Goal: Task Accomplishment & Management: Manage account settings

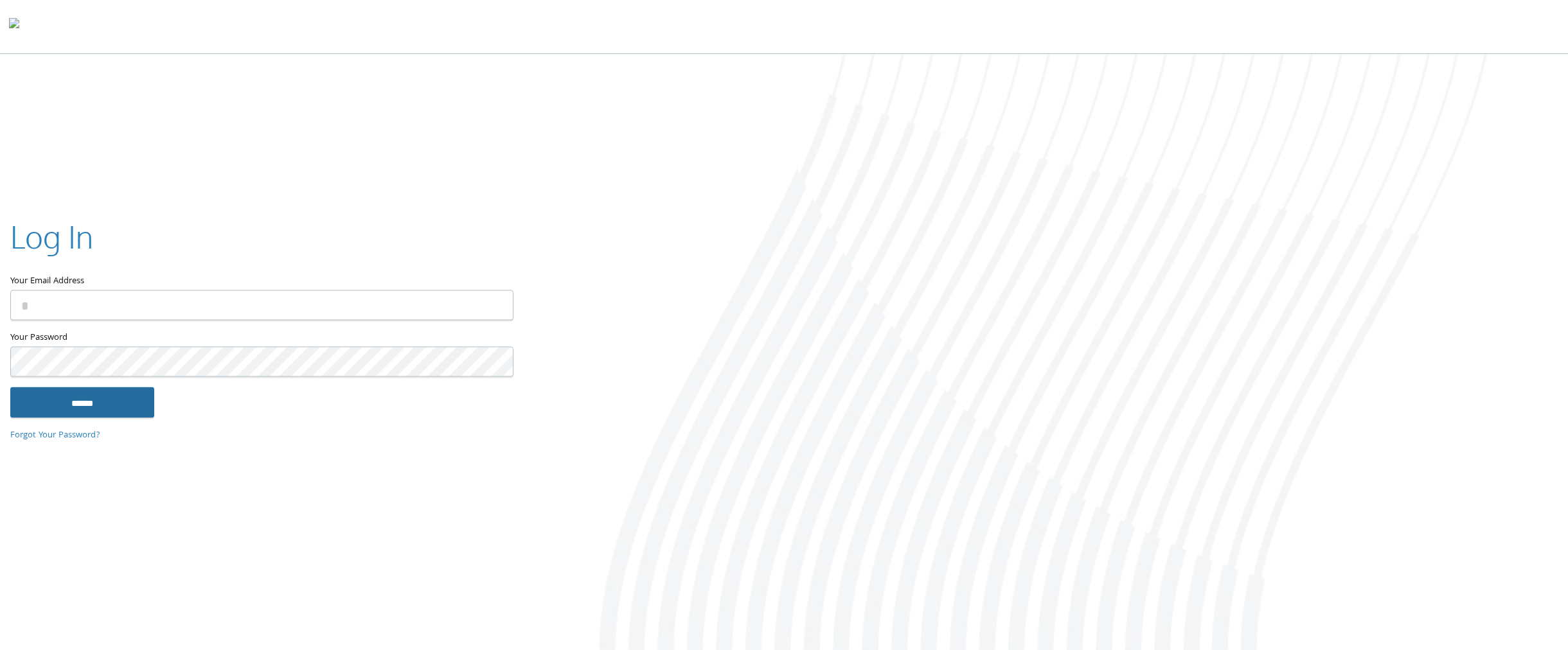
type input "**********"
click at [126, 405] on input "******" at bounding box center [81, 403] width 144 height 31
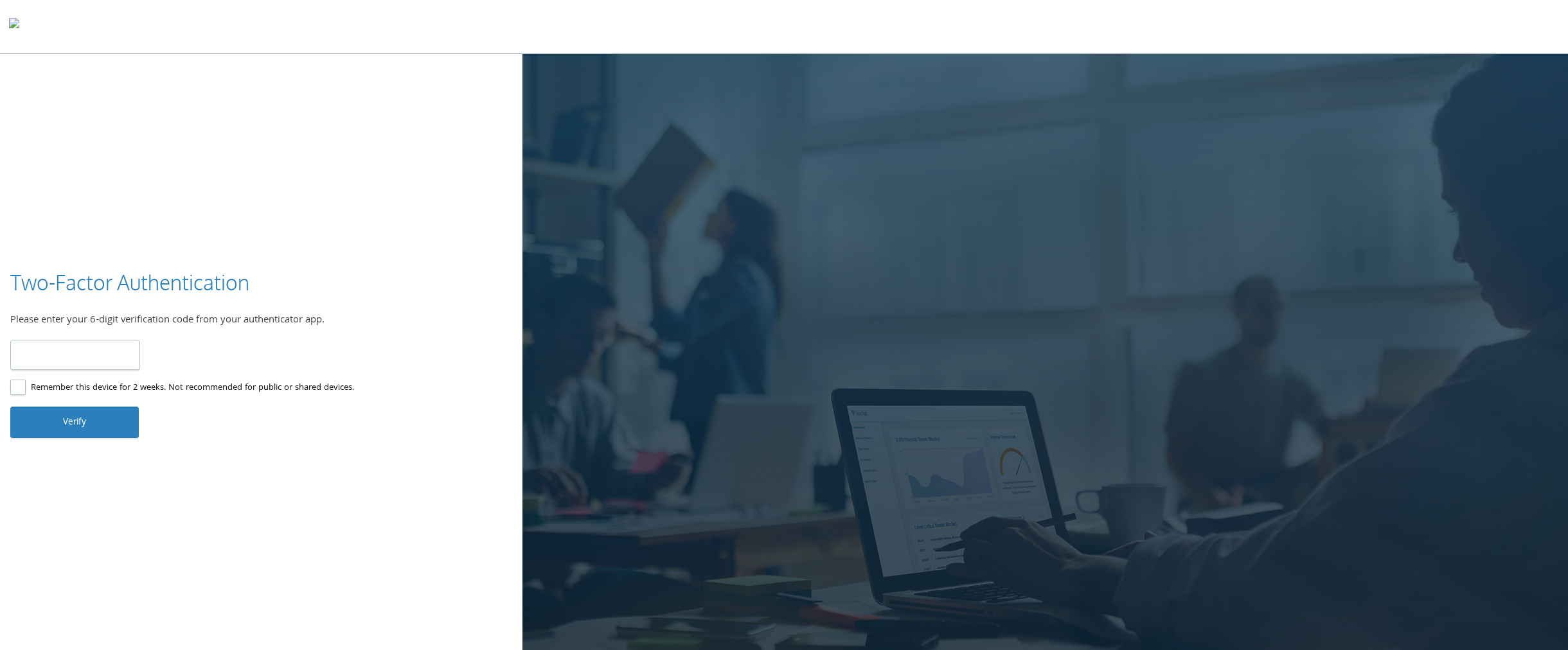
type input "******"
